Goal: Task Accomplishment & Management: Manage account settings

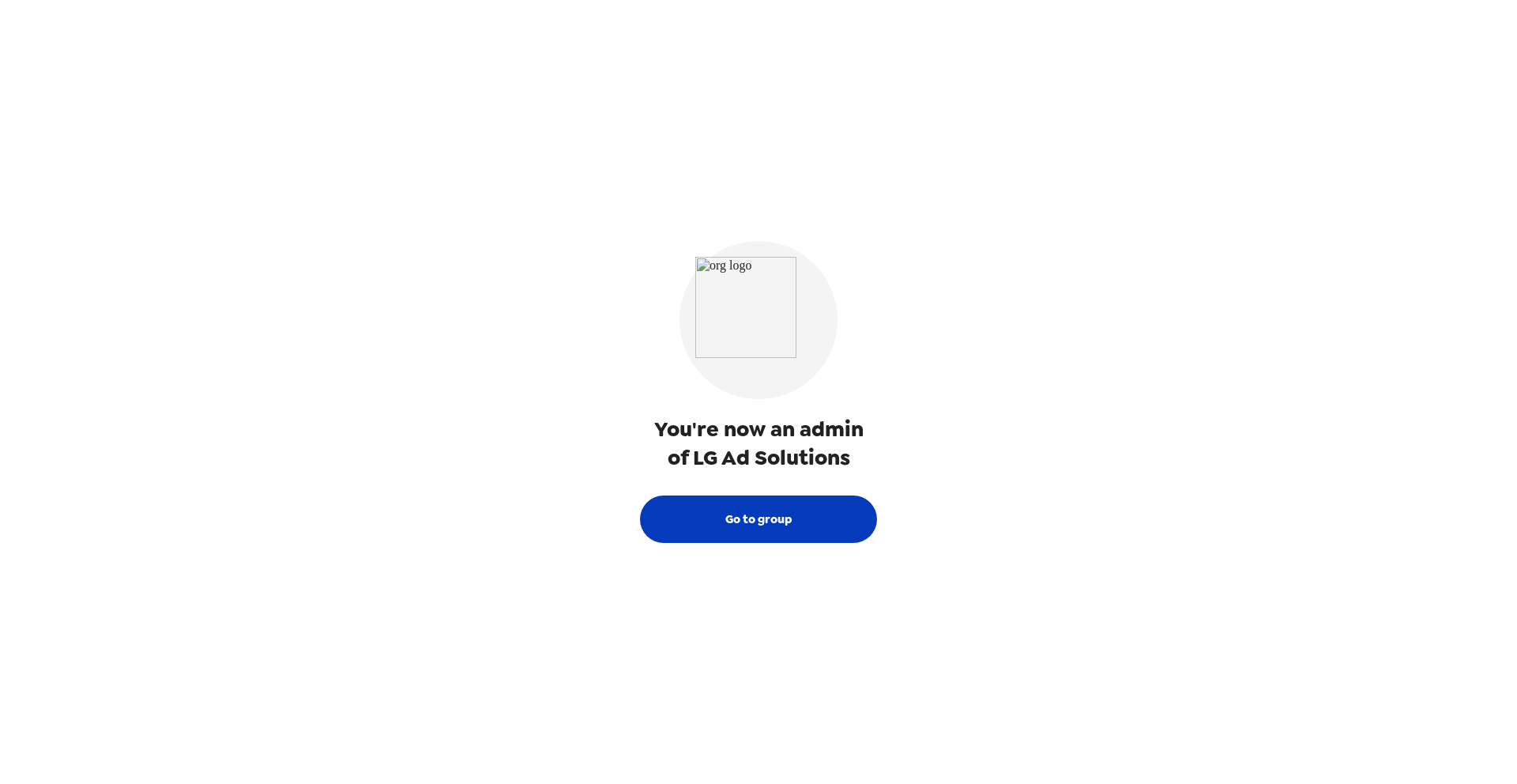
click at [758, 530] on button "Go to group" at bounding box center [758, 519] width 237 height 48
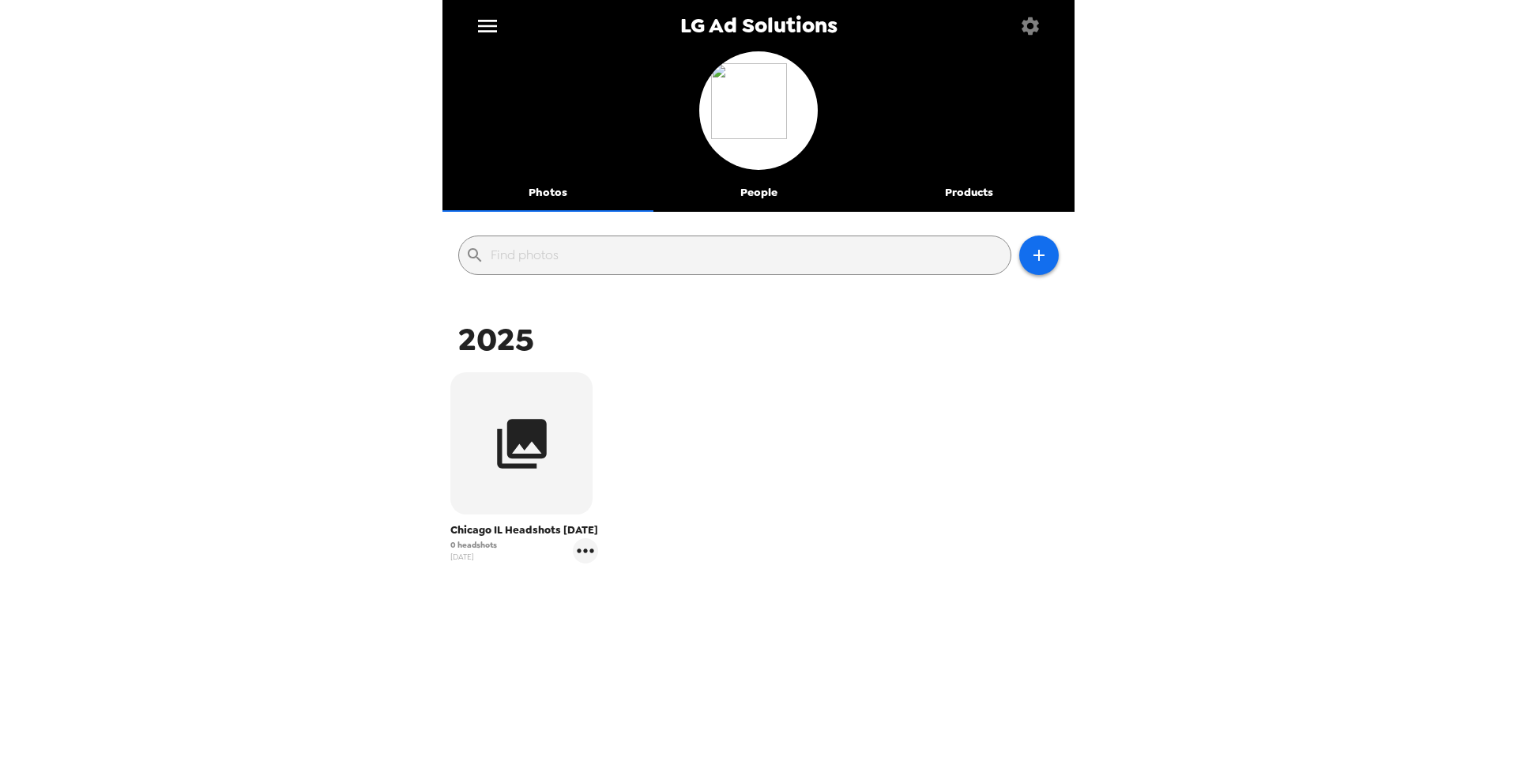
click at [762, 197] on button "People" at bounding box center [759, 193] width 211 height 38
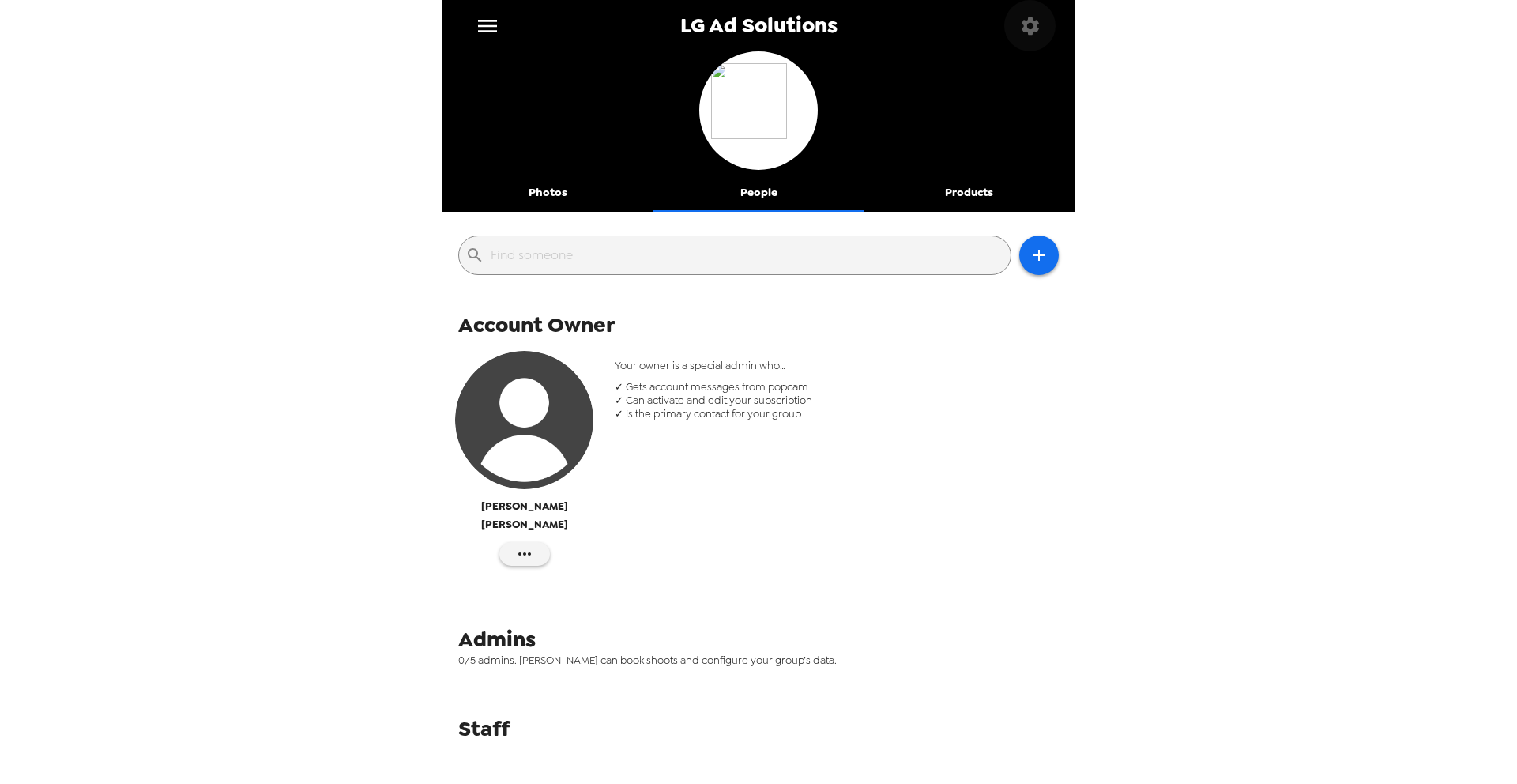
click at [1034, 20] on icon "button" at bounding box center [1030, 24] width 17 height 17
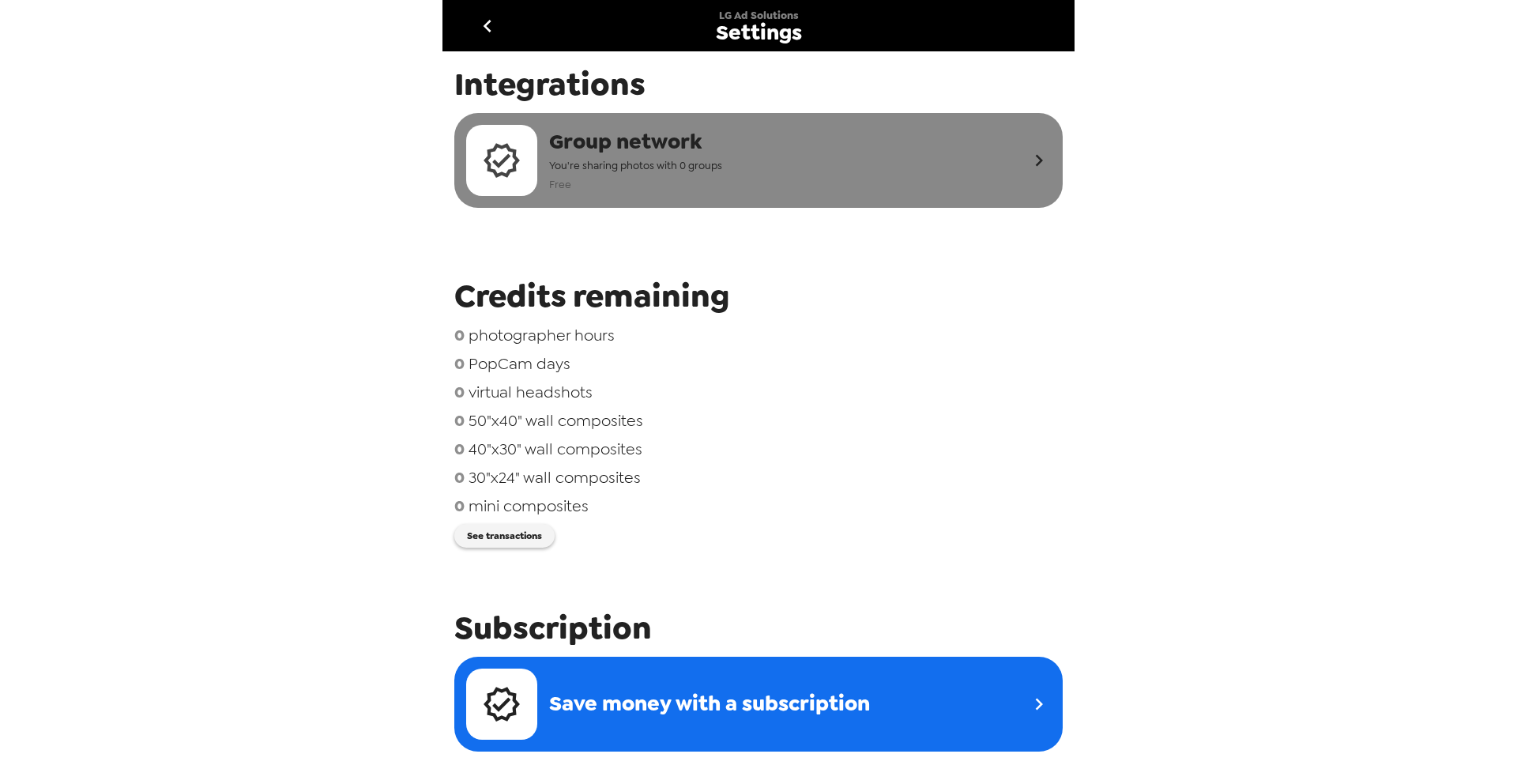
click at [584, 154] on span "Group network" at bounding box center [636, 142] width 173 height 29
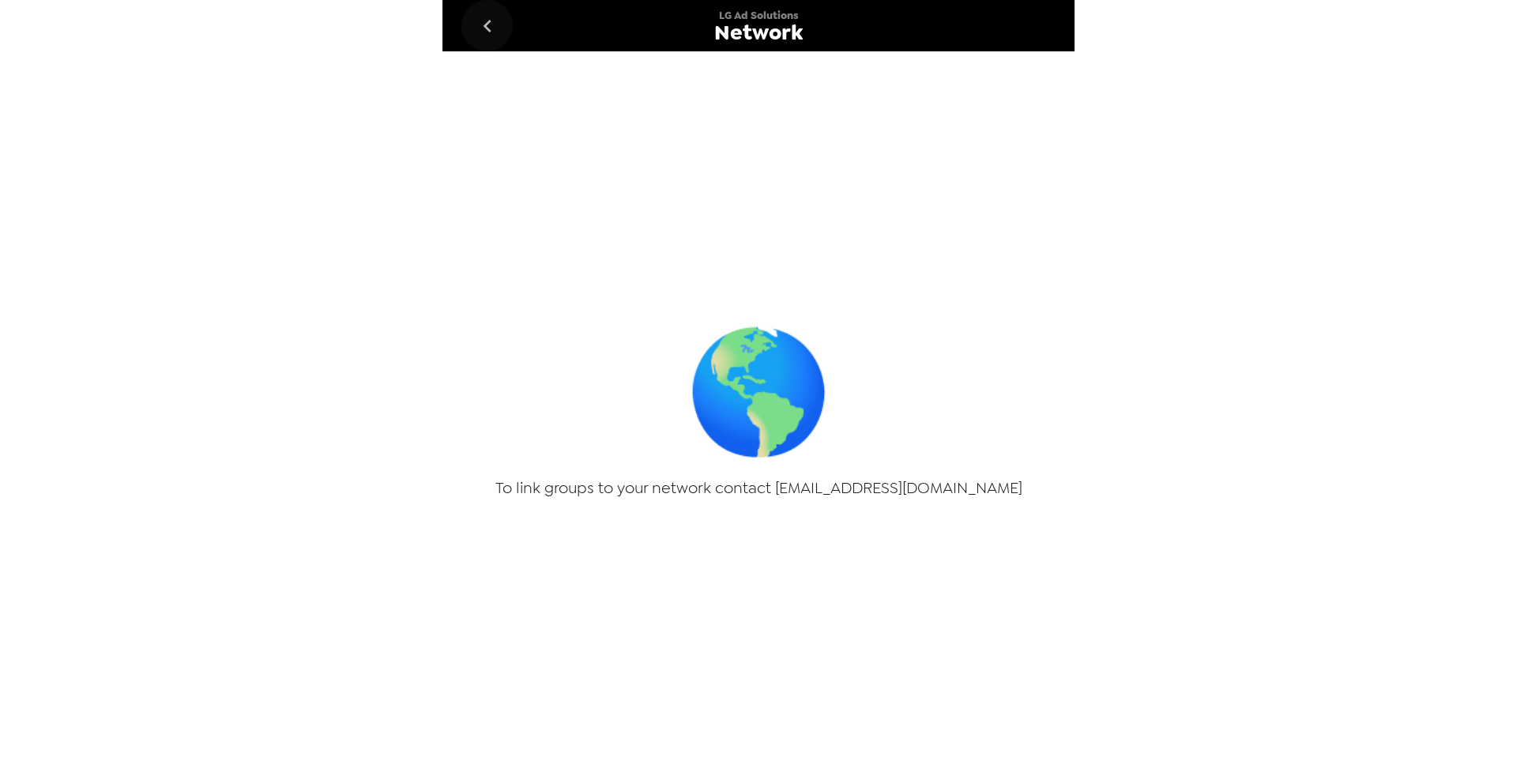
click at [479, 22] on icon "go back" at bounding box center [487, 26] width 25 height 25
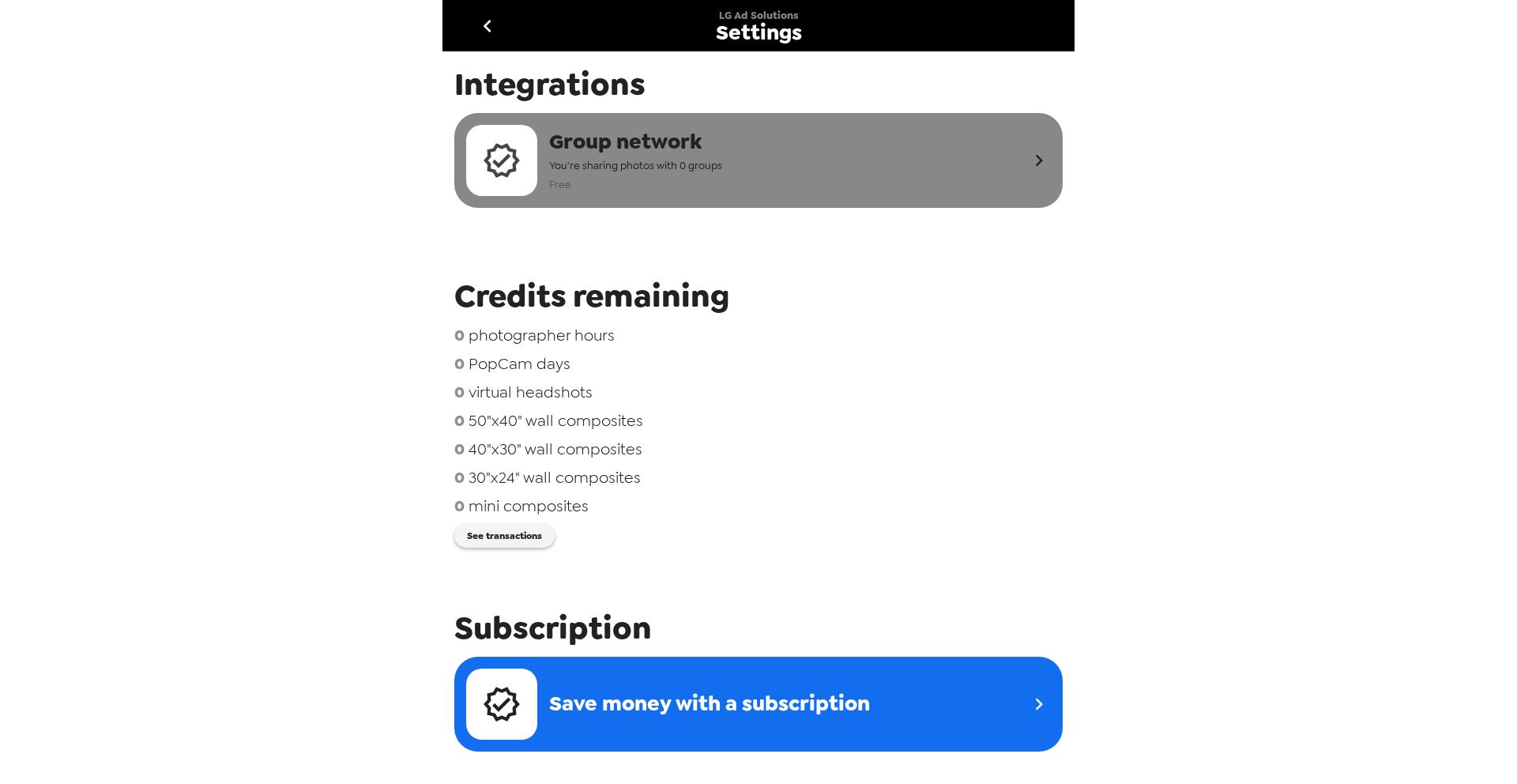
click at [599, 178] on span "Free" at bounding box center [636, 185] width 173 height 18
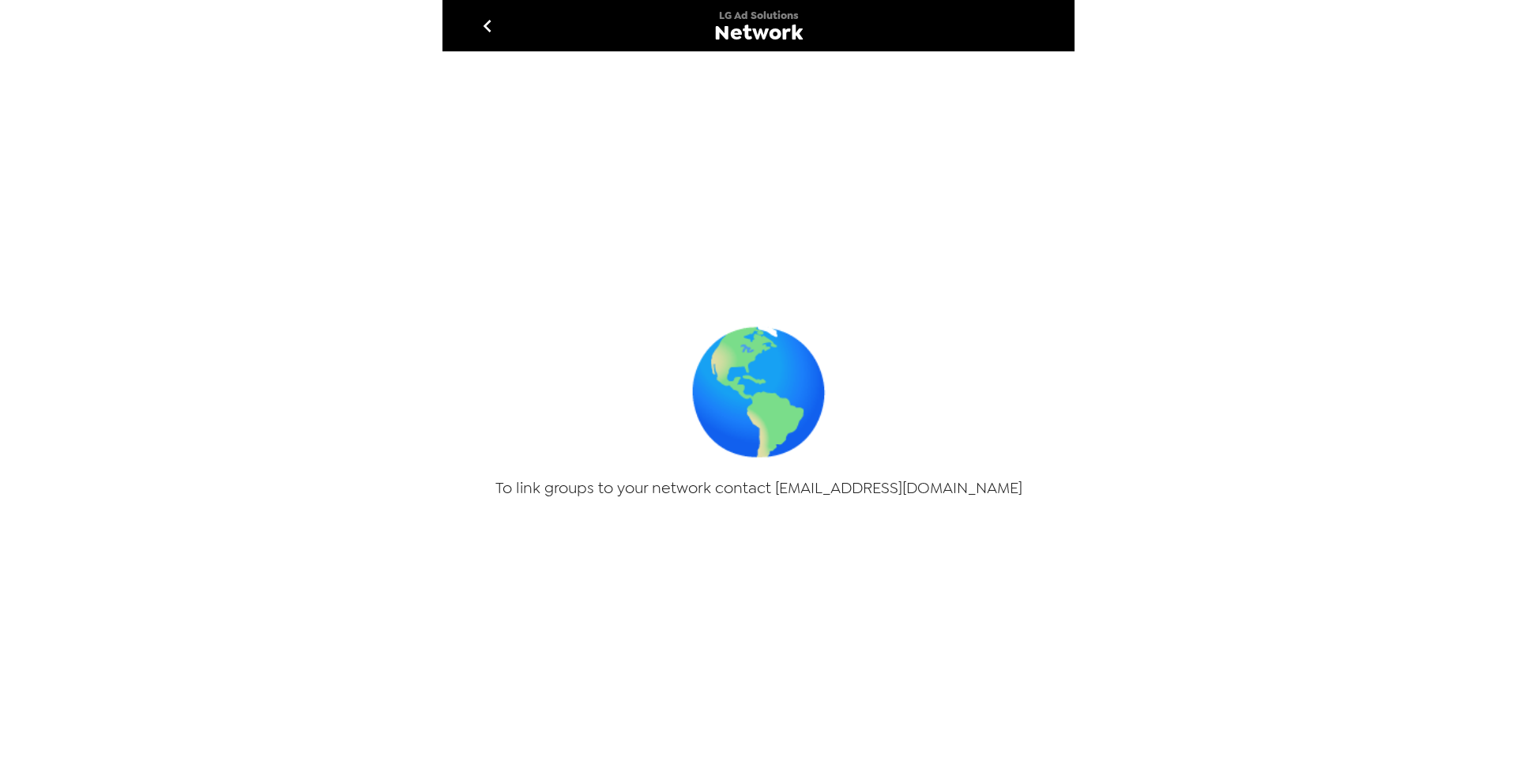
click at [475, 19] on icon "go back" at bounding box center [487, 26] width 25 height 25
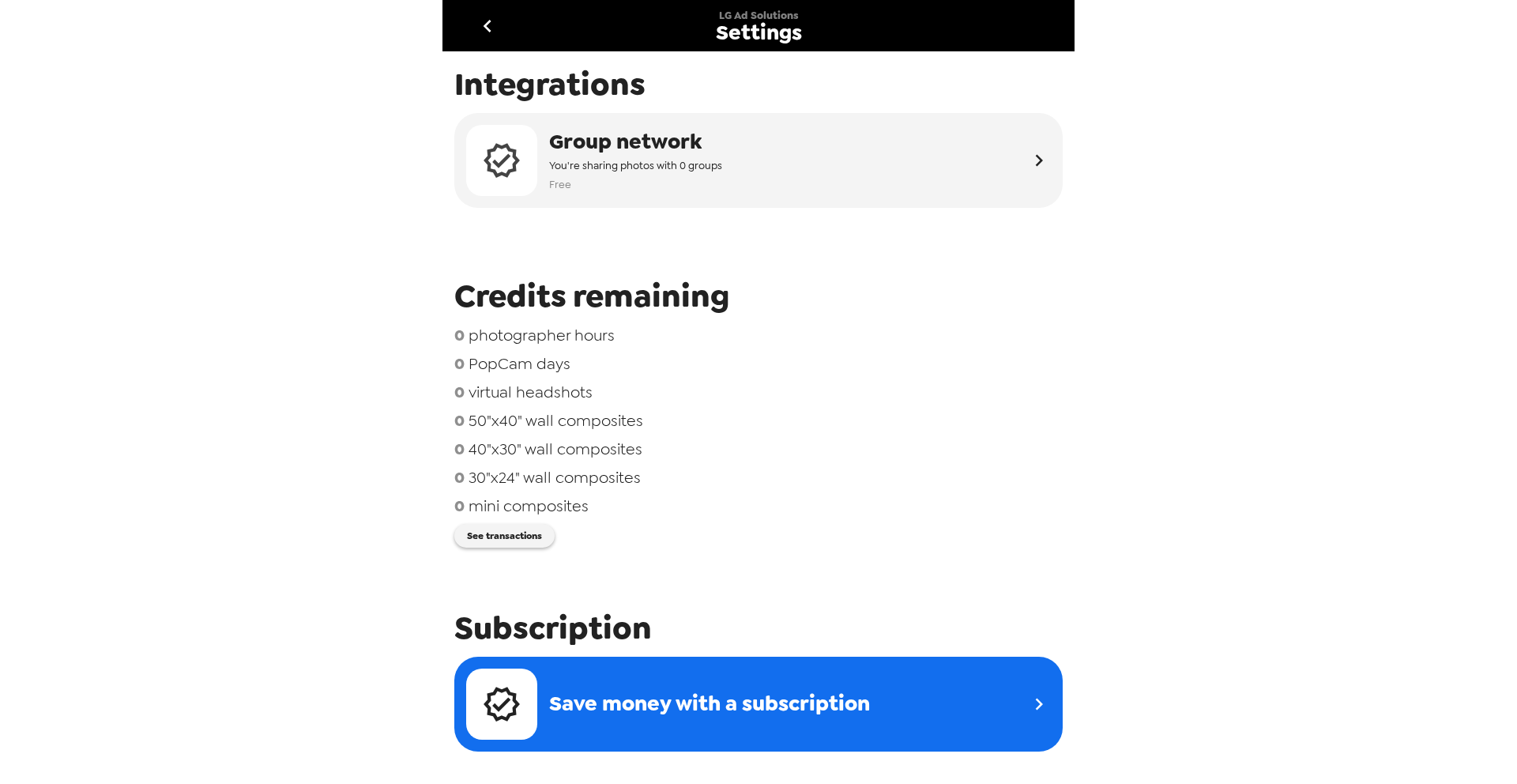
click at [478, 19] on icon "go back" at bounding box center [487, 26] width 25 height 25
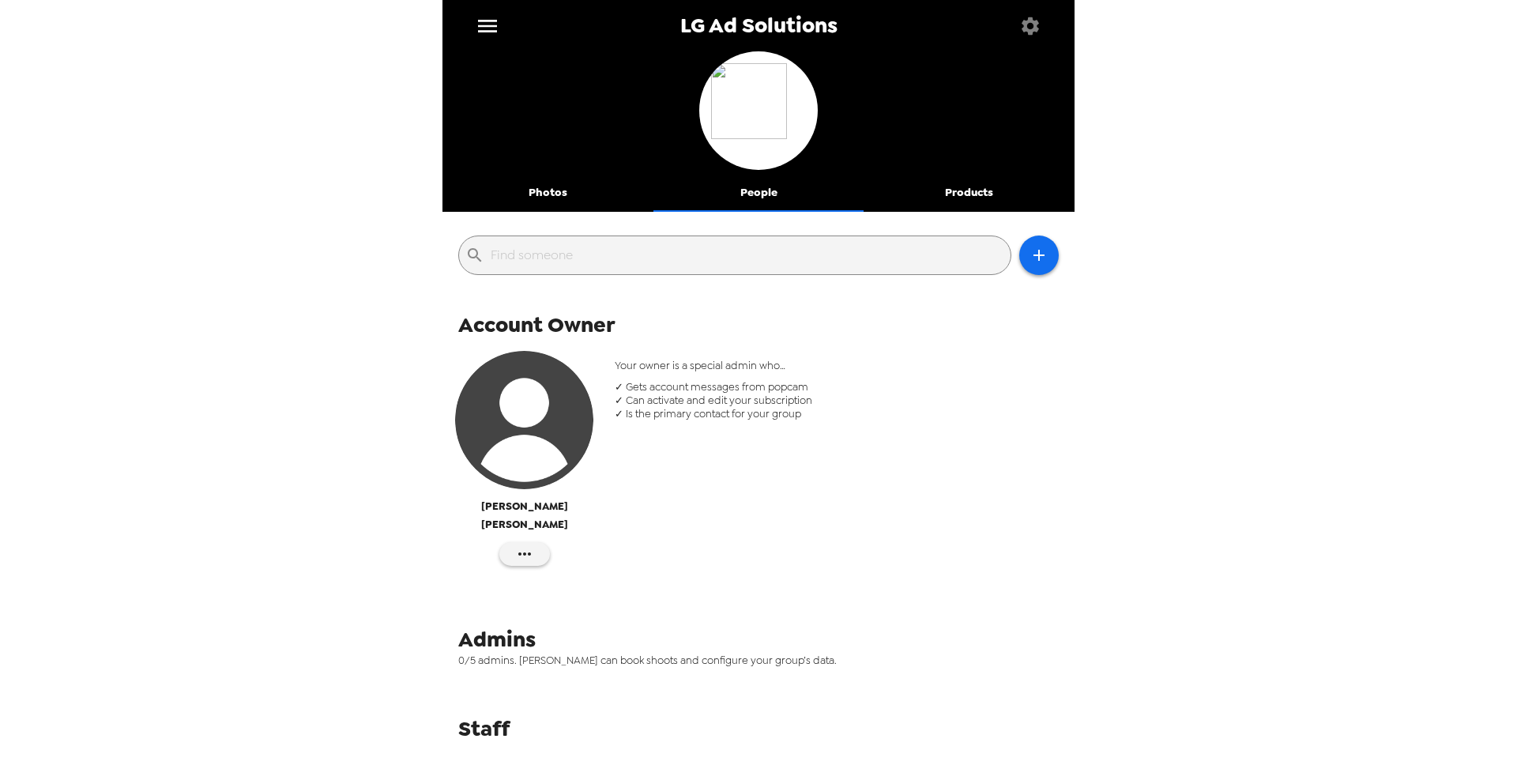
click at [589, 258] on input "text" at bounding box center [748, 255] width 513 height 25
click at [527, 544] on icon "button" at bounding box center [524, 553] width 19 height 19
click at [711, 506] on div at bounding box center [758, 392] width 1517 height 784
